Goal: Task Accomplishment & Management: Manage account settings

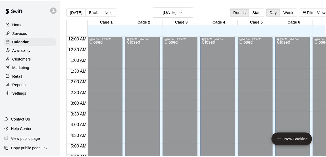
scroll to position [222, 21]
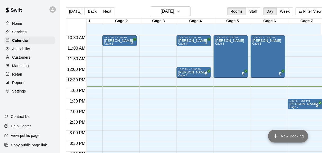
click at [290, 137] on button "New Booking" at bounding box center [288, 136] width 40 height 13
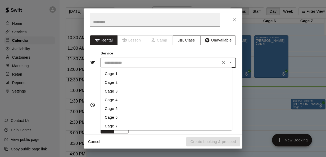
click at [154, 64] on input "text" at bounding box center [160, 62] width 117 height 7
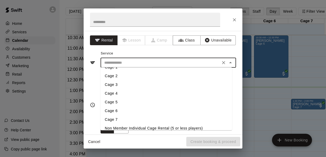
scroll to position [6, 0]
click at [114, 110] on li "Cage 6" at bounding box center [165, 111] width 131 height 9
type input "******"
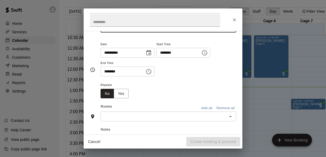
scroll to position [36, 0]
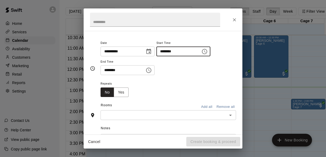
click at [167, 51] on input "********" at bounding box center [176, 52] width 41 height 10
type input "********"
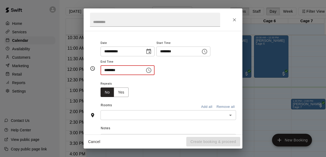
click at [106, 71] on input "********" at bounding box center [120, 70] width 41 height 10
type input "********"
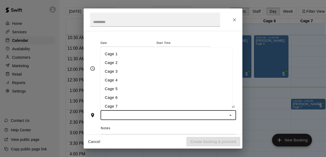
click at [110, 112] on input "text" at bounding box center [163, 115] width 123 height 7
click at [115, 97] on li "Cage 6" at bounding box center [165, 97] width 131 height 9
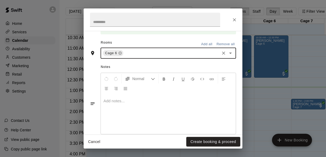
scroll to position [128, 0]
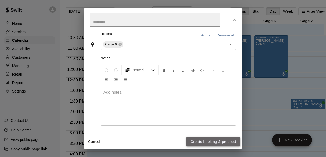
click at [207, 142] on button "Create booking & proceed" at bounding box center [213, 142] width 54 height 10
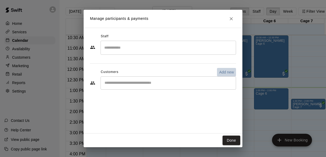
click at [225, 74] on p "Add new" at bounding box center [226, 72] width 15 height 5
select select "**"
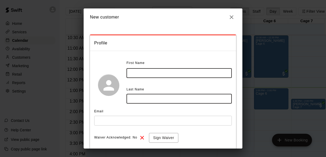
click at [174, 71] on input "text" at bounding box center [178, 73] width 105 height 10
type input "*******"
type input "******"
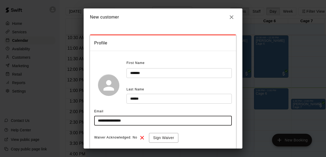
scroll to position [61, 0]
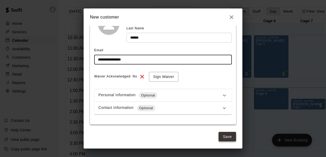
type input "**********"
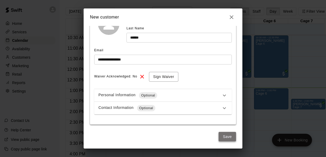
click at [225, 137] on button "Save" at bounding box center [226, 137] width 17 height 10
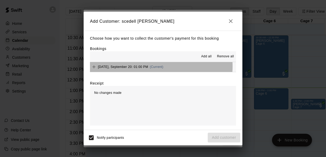
click at [154, 67] on span "(Current)" at bounding box center [157, 67] width 14 height 4
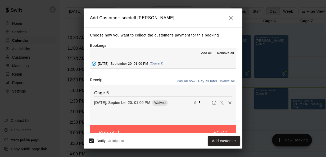
click at [198, 100] on input "*" at bounding box center [204, 102] width 12 height 7
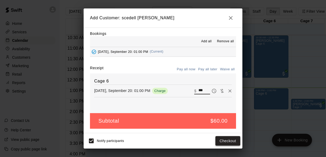
type input "***"
click at [221, 140] on button "Checkout" at bounding box center [227, 141] width 25 height 10
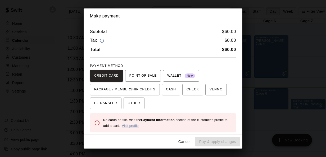
click at [136, 125] on link "Visit profile" at bounding box center [130, 126] width 17 height 4
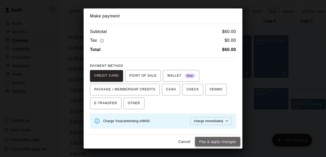
click at [222, 144] on button "Pay & apply changes" at bounding box center [217, 142] width 45 height 10
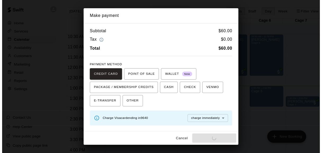
scroll to position [0, 0]
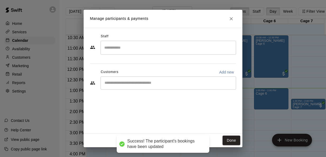
drag, startPoint x: 222, startPoint y: 144, endPoint x: 223, endPoint y: 138, distance: 6.4
click at [223, 138] on div "Cancel Pay & apply changes" at bounding box center [163, 142] width 159 height 14
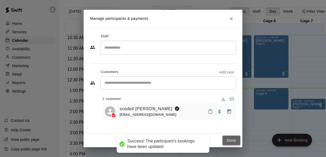
click at [223, 140] on button "Done" at bounding box center [231, 141] width 18 height 10
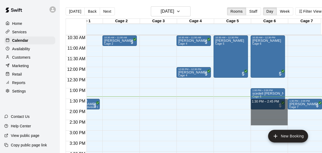
drag, startPoint x: 259, startPoint y: 125, endPoint x: 85, endPoint y: 102, distance: 175.7
click at [85, 102] on div "12:00 AM 12:30 AM 1:00 AM 1:30 AM 2:00 AM 2:30 AM 3:00 AM 3:30 AM 4:00 AM 4:30 …" at bounding box center [195, 97] width 259 height 125
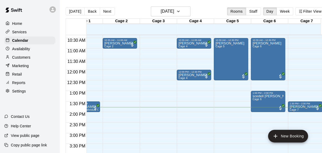
scroll to position [219, 21]
click at [111, 108] on div "12:00 AM – 9:00 AM Closed 10:30 AM – 11:00 AM [PERSON_NAME] Cage 2 7:00 PM – 11…" at bounding box center [119, 70] width 34 height 508
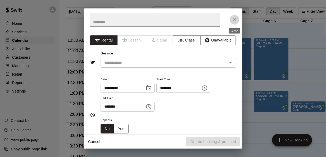
click at [235, 21] on icon "Close" at bounding box center [234, 19] width 5 height 5
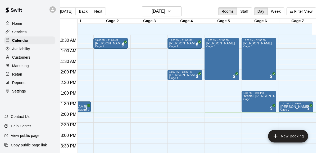
scroll to position [0, 0]
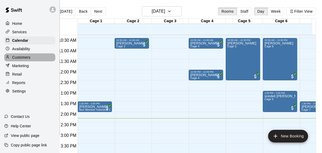
click at [12, 60] on p "Customers" at bounding box center [21, 57] width 18 height 5
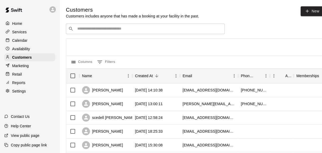
click at [132, 25] on div "​ ​" at bounding box center [145, 29] width 159 height 11
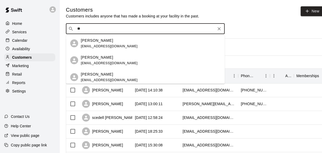
type input "*"
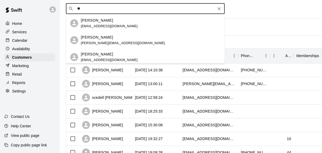
type input "*"
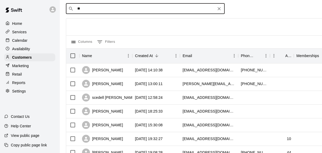
type input "*"
type input "*****"
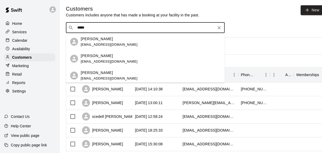
scroll to position [2, 0]
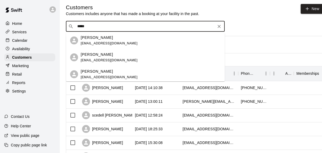
click at [103, 73] on div "[PERSON_NAME]" at bounding box center [109, 72] width 57 height 6
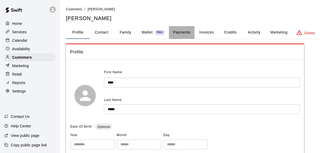
click at [178, 32] on button "Payments" at bounding box center [182, 32] width 26 height 13
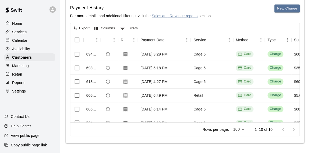
click at [23, 21] on div "Home" at bounding box center [29, 24] width 51 height 8
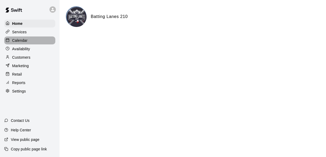
click at [30, 40] on div "Calendar" at bounding box center [29, 40] width 51 height 8
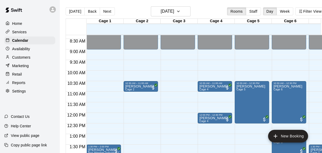
scroll to position [176, 0]
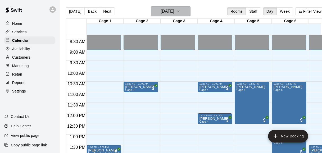
click at [185, 12] on button "[DATE]" at bounding box center [171, 11] width 40 height 10
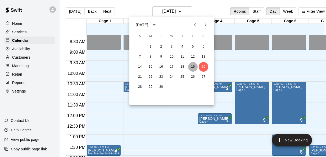
click at [191, 67] on button "19" at bounding box center [193, 67] width 10 height 10
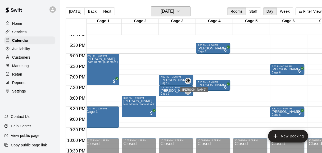
scroll to position [364, 2]
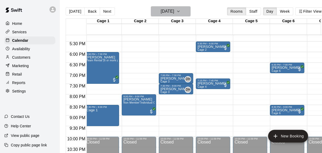
click at [171, 14] on h6 "[DATE]" at bounding box center [167, 11] width 13 height 7
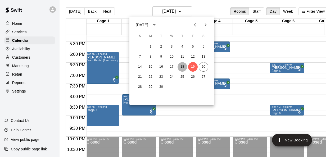
click at [182, 66] on button "18" at bounding box center [182, 67] width 10 height 10
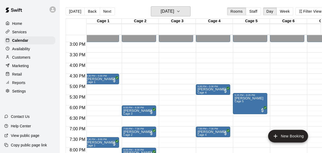
scroll to position [310, 2]
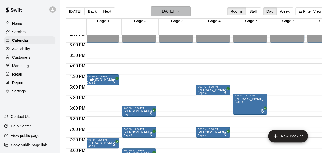
click at [174, 11] on h6 "[DATE]" at bounding box center [167, 11] width 13 height 7
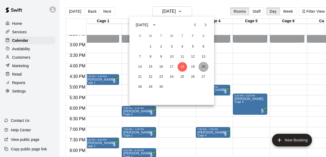
click at [204, 69] on button "20" at bounding box center [204, 67] width 10 height 10
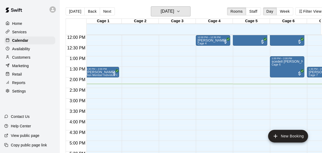
scroll to position [253, 2]
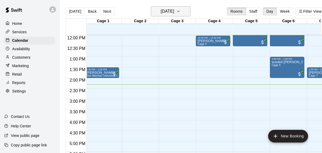
click at [174, 9] on h6 "[DATE]" at bounding box center [167, 11] width 13 height 7
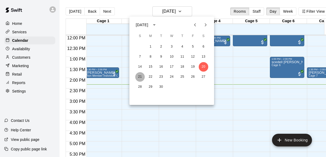
click at [137, 79] on button "21" at bounding box center [140, 77] width 10 height 10
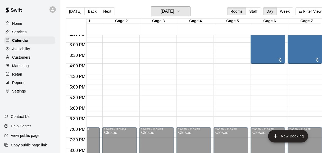
scroll to position [0, 0]
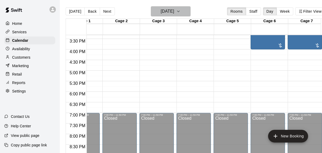
click at [173, 8] on h6 "[DATE]" at bounding box center [167, 11] width 13 height 7
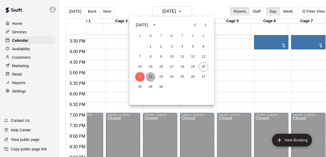
click at [150, 77] on button "22" at bounding box center [151, 77] width 10 height 10
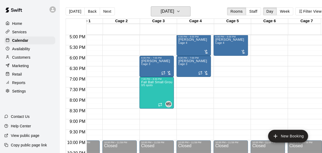
scroll to position [361, 21]
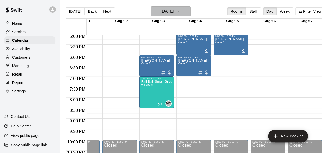
click at [169, 8] on h6 "[DATE]" at bounding box center [167, 11] width 13 height 7
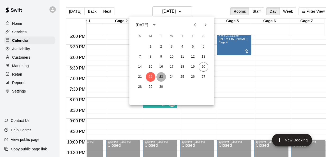
click at [160, 77] on button "23" at bounding box center [161, 77] width 10 height 10
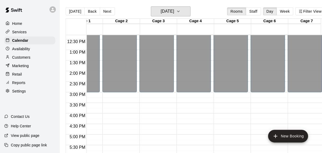
scroll to position [259, 21]
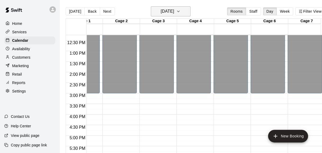
drag, startPoint x: 181, startPoint y: 3, endPoint x: 179, endPoint y: 11, distance: 7.7
click at [179, 11] on main "[DATE] Back [DATE][DATE] Rooms Staff Day Week Filter View Cage 1 23 Tue Cage 2 …" at bounding box center [194, 81] width 271 height 162
click at [174, 11] on h6 "[DATE]" at bounding box center [167, 11] width 13 height 7
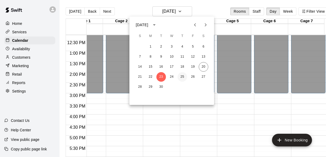
click at [179, 79] on button "25" at bounding box center [182, 77] width 10 height 10
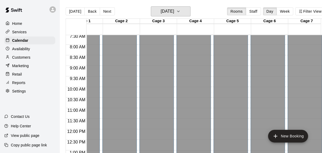
scroll to position [156, 21]
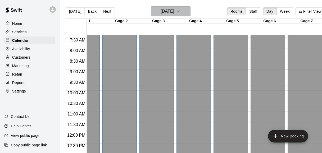
click at [163, 16] on button "[DATE]" at bounding box center [171, 11] width 40 height 10
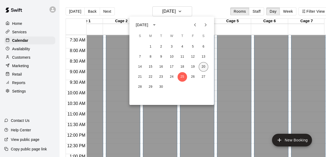
click at [203, 70] on button "20" at bounding box center [204, 67] width 10 height 10
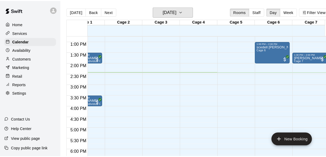
scroll to position [0, 0]
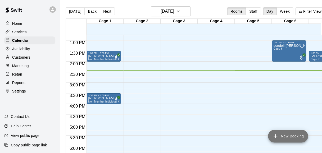
click at [287, 137] on button "New Booking" at bounding box center [288, 136] width 40 height 13
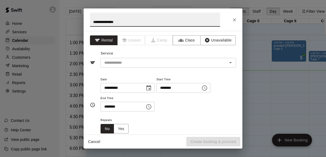
click at [109, 21] on input "**********" at bounding box center [155, 20] width 130 height 14
click at [117, 22] on input "**********" at bounding box center [155, 20] width 130 height 14
click at [134, 66] on div "​" at bounding box center [167, 63] width 135 height 10
type input "**********"
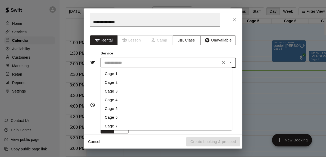
click at [110, 114] on li "Cage 6" at bounding box center [165, 117] width 131 height 9
type input "******"
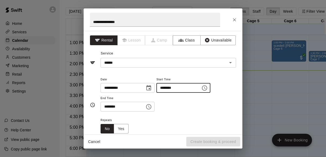
click at [167, 86] on input "********" at bounding box center [176, 88] width 41 height 10
type input "********"
click at [106, 107] on input "********" at bounding box center [120, 107] width 41 height 10
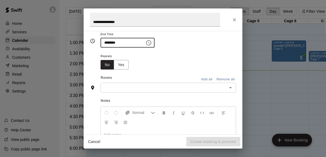
scroll to position [65, 0]
type input "********"
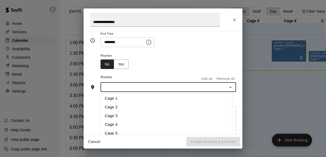
click at [135, 85] on input "text" at bounding box center [163, 87] width 123 height 7
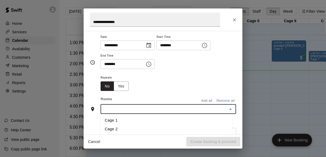
scroll to position [107, 0]
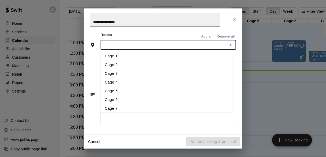
click at [121, 99] on li "Cage 6" at bounding box center [165, 100] width 131 height 9
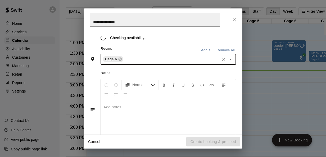
scroll to position [127, 0]
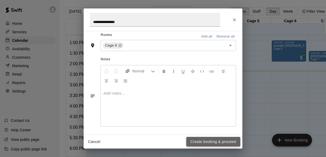
click at [207, 141] on button "Create booking & proceed" at bounding box center [213, 142] width 54 height 10
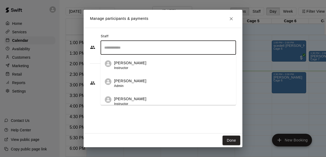
click at [176, 51] on input "Search staff" at bounding box center [168, 47] width 131 height 9
click at [145, 108] on div "Staff ​ [PERSON_NAME] Instructor [PERSON_NAME] Admin [PERSON_NAME] Instructor […" at bounding box center [163, 81] width 159 height 106
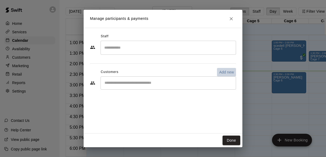
click at [227, 72] on p "Add new" at bounding box center [226, 72] width 15 height 5
select select "**"
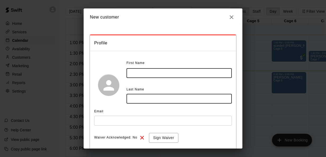
click at [154, 72] on input "text" at bounding box center [178, 73] width 105 height 10
type input "*****"
click at [148, 102] on input "text" at bounding box center [178, 99] width 105 height 10
type input "**********"
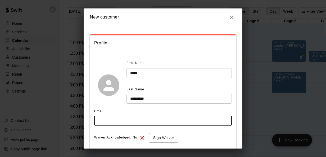
click at [129, 121] on input "text" at bounding box center [163, 121] width 138 height 10
type input "**********"
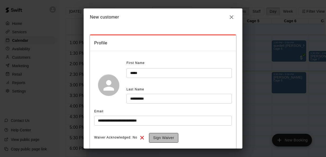
click at [174, 139] on button "Sign Waiver" at bounding box center [163, 138] width 29 height 10
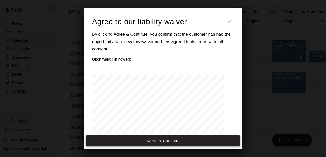
click at [130, 139] on button "Agree & Continue" at bounding box center [163, 140] width 154 height 11
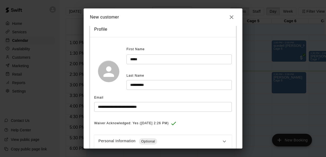
scroll to position [60, 0]
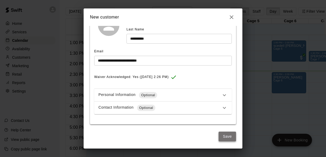
click at [223, 138] on button "Save" at bounding box center [226, 137] width 17 height 10
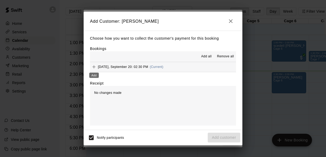
click at [94, 67] on icon "Add" at bounding box center [93, 66] width 5 height 5
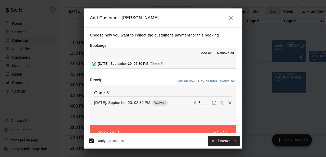
click at [198, 101] on input "*" at bounding box center [204, 102] width 12 height 7
type input "**"
click at [224, 142] on button "Checkout" at bounding box center [227, 141] width 25 height 10
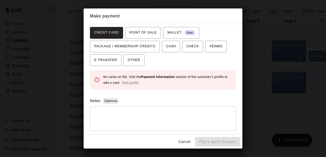
scroll to position [43, 0]
click at [134, 78] on div "No cards on file. Visit the Payment Information section of the customer's profi…" at bounding box center [167, 80] width 129 height 16
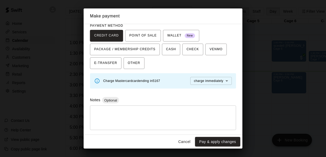
scroll to position [40, 0]
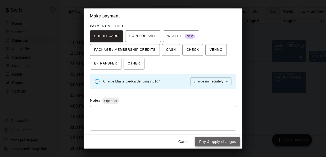
click at [204, 142] on button "Pay & apply changes" at bounding box center [217, 142] width 45 height 10
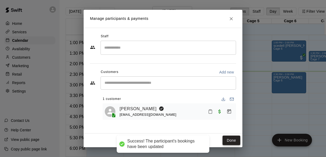
click at [230, 143] on button "Done" at bounding box center [231, 141] width 18 height 10
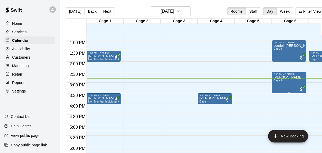
click at [299, 86] on div at bounding box center [301, 89] width 5 height 6
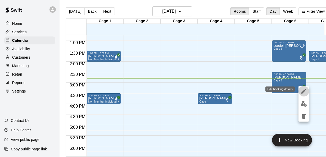
click at [303, 89] on icon "edit" at bounding box center [303, 91] width 6 height 6
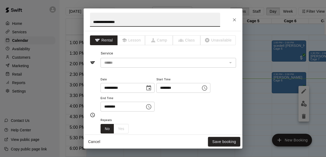
click at [263, 96] on div "**********" at bounding box center [163, 78] width 326 height 157
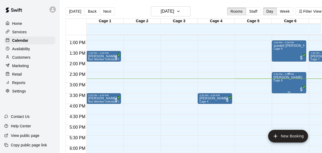
click at [296, 87] on div "[PERSON_NAME] Cage 6" at bounding box center [287, 152] width 29 height 153
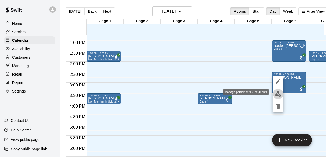
click at [276, 94] on img "edit" at bounding box center [278, 94] width 6 height 6
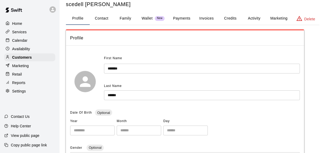
scroll to position [15, 0]
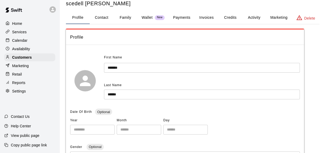
click at [178, 17] on button "Payments" at bounding box center [182, 17] width 26 height 13
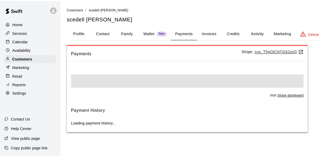
scroll to position [0, 0]
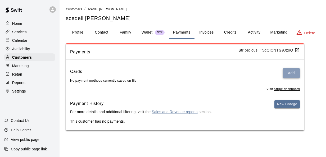
click at [292, 72] on button "Add" at bounding box center [291, 73] width 17 height 10
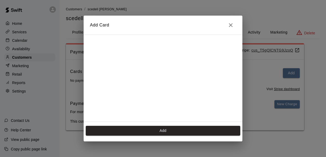
scroll to position [73, 0]
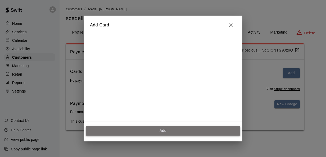
click at [141, 129] on button "Add" at bounding box center [163, 131] width 154 height 10
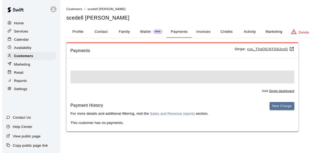
scroll to position [0, 0]
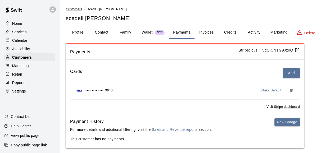
click at [74, 10] on span "Customers" at bounding box center [74, 9] width 16 height 4
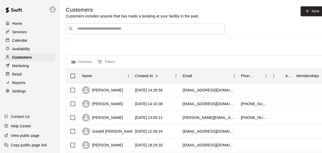
click at [131, 33] on div "​ ​" at bounding box center [145, 29] width 159 height 11
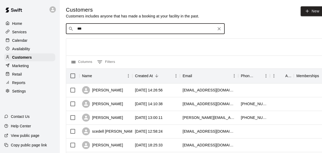
type input "****"
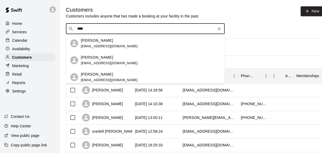
click at [124, 44] on span "[EMAIL_ADDRESS][DOMAIN_NAME]" at bounding box center [109, 46] width 57 height 4
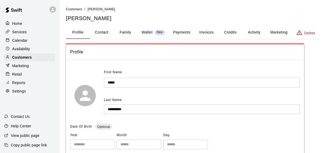
click at [178, 33] on button "Payments" at bounding box center [182, 32] width 26 height 13
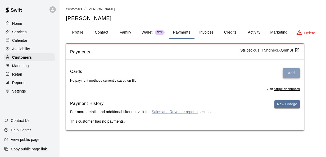
click at [289, 74] on button "Add" at bounding box center [291, 73] width 17 height 10
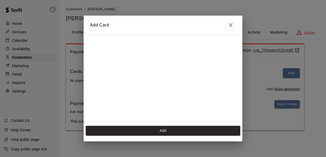
scroll to position [73, 0]
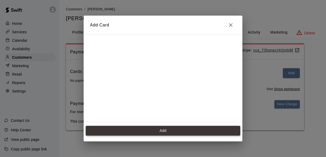
click at [161, 133] on button "Add" at bounding box center [163, 131] width 154 height 10
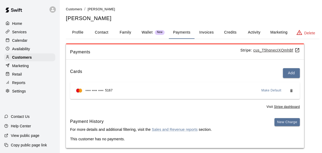
scroll to position [5, 0]
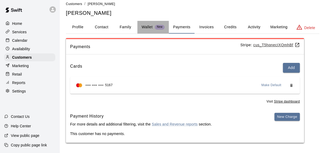
click at [152, 28] on p "Wallet" at bounding box center [146, 27] width 11 height 6
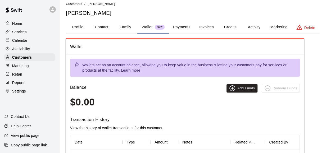
click at [185, 29] on button "Payments" at bounding box center [182, 27] width 26 height 13
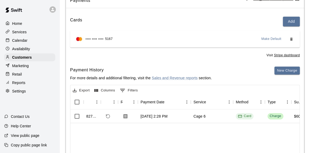
scroll to position [53, 0]
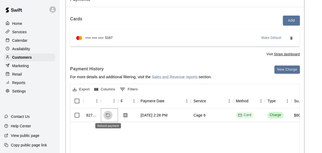
click at [110, 114] on icon "Refund payment" at bounding box center [108, 115] width 5 height 5
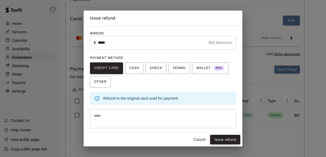
click at [236, 140] on button "Issue refund" at bounding box center [225, 140] width 30 height 10
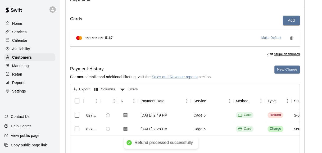
scroll to position [0, 0]
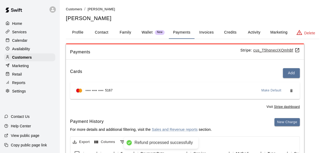
click at [41, 23] on div "Home" at bounding box center [29, 24] width 51 height 8
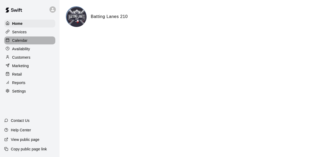
click at [30, 44] on div "Calendar" at bounding box center [29, 40] width 51 height 8
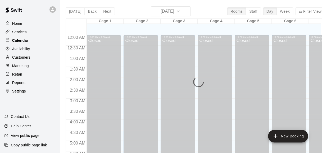
scroll to position [313, 0]
